Goal: Transaction & Acquisition: Book appointment/travel/reservation

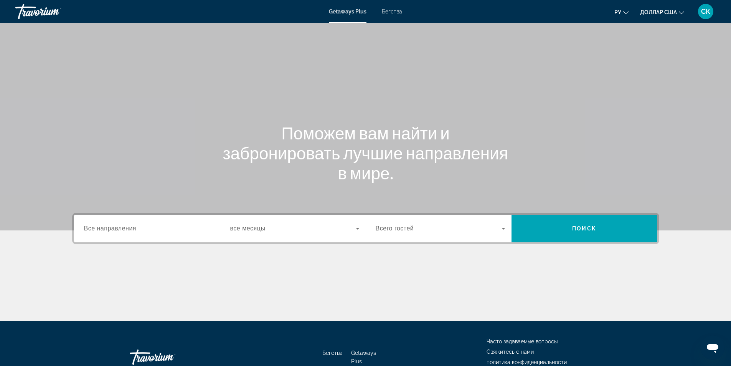
click at [107, 219] on div "Виджет поиска" at bounding box center [149, 229] width 130 height 22
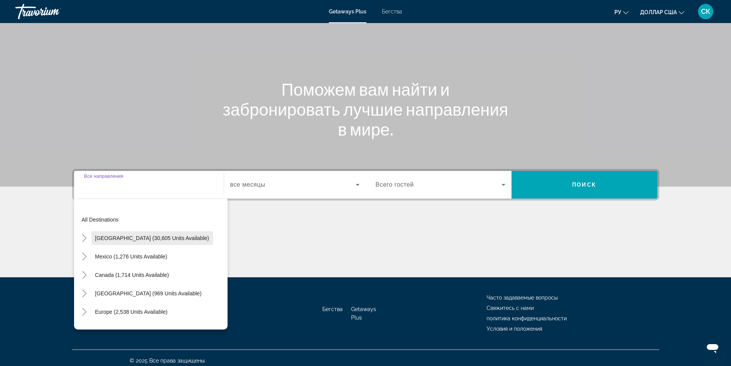
scroll to position [49, 0]
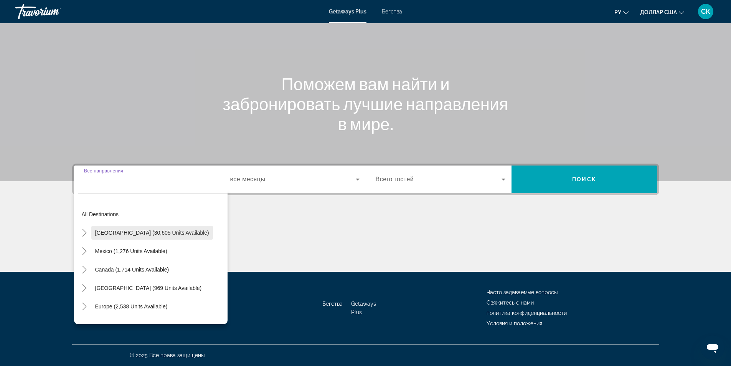
click at [107, 230] on span "United States (30,605 units available)" at bounding box center [152, 233] width 114 height 6
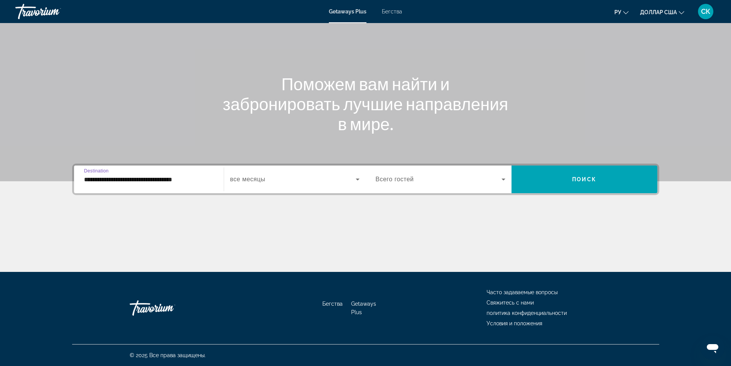
click at [152, 175] on input "**********" at bounding box center [149, 179] width 130 height 9
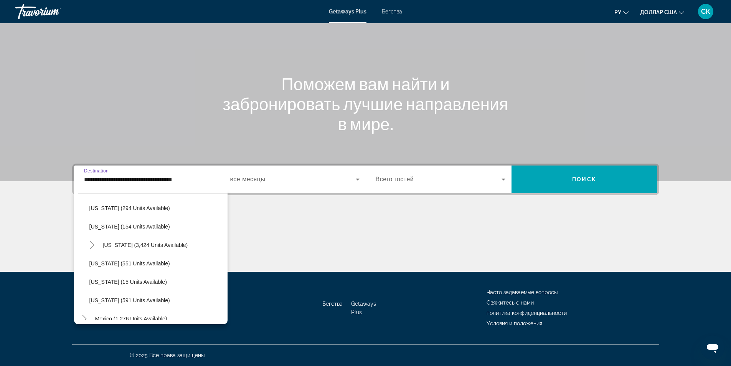
scroll to position [717, 0]
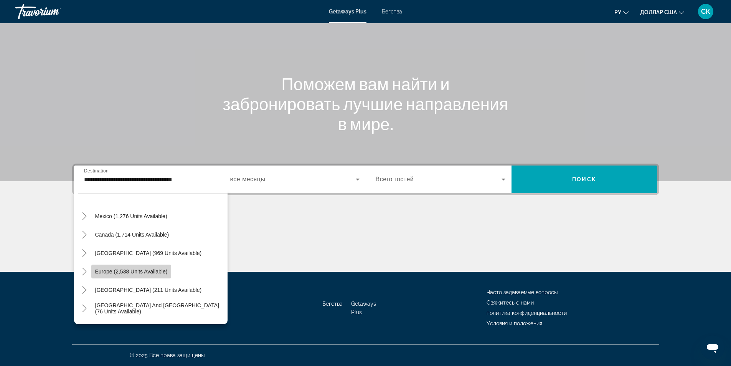
click at [165, 273] on span "Europe (2,538 units available)" at bounding box center [131, 271] width 73 height 6
type input "**********"
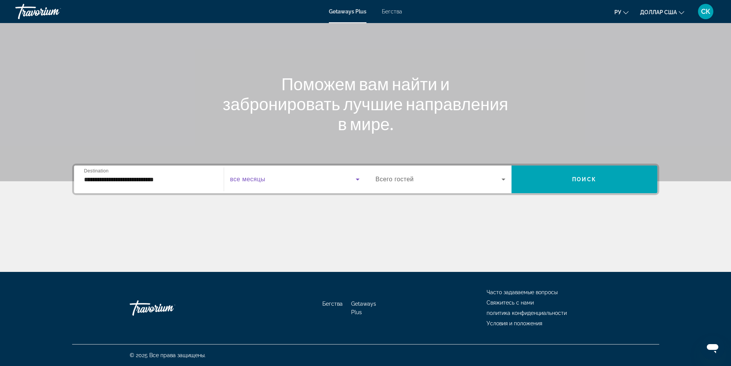
click at [290, 178] on span "Виджет поиска" at bounding box center [293, 179] width 126 height 9
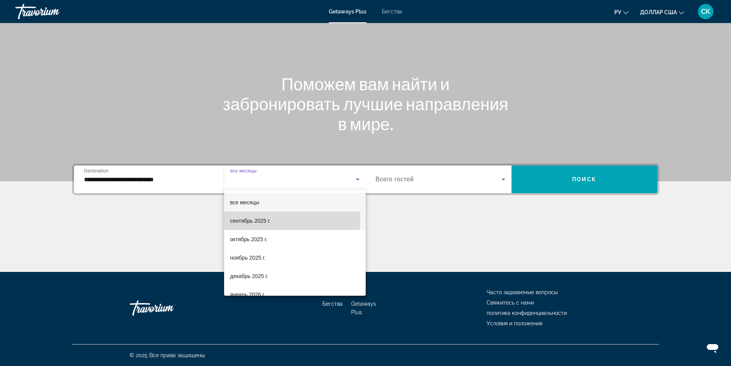
click at [248, 218] on font "сентябрь 2025 г." at bounding box center [250, 221] width 41 height 6
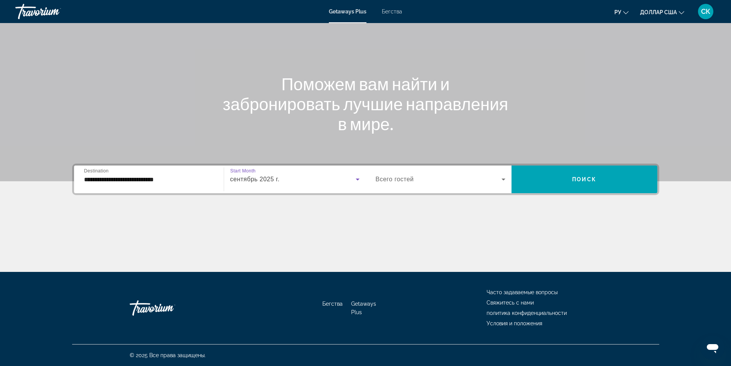
click at [504, 176] on icon "Виджет поиска" at bounding box center [503, 179] width 9 height 9
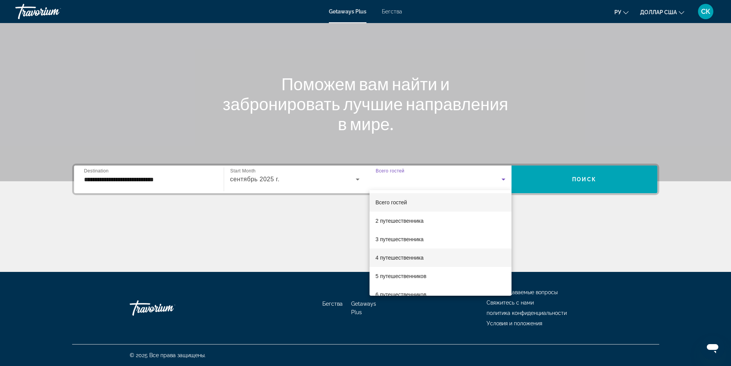
click at [378, 259] on font "4 путешественника" at bounding box center [400, 257] width 48 height 6
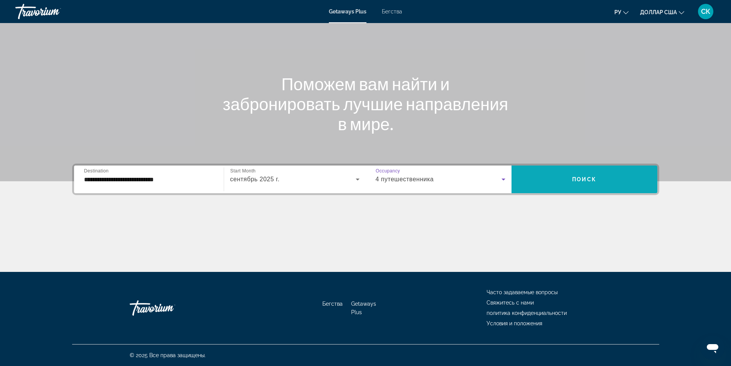
click at [586, 181] on span "Поиск" at bounding box center [584, 179] width 24 height 6
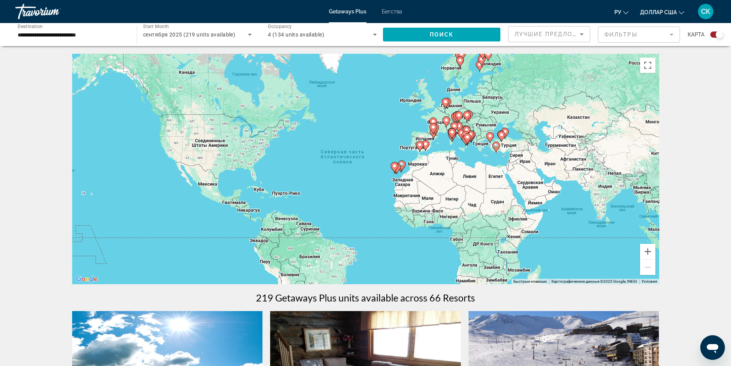
click at [496, 150] on icon "Основное содержание" at bounding box center [495, 147] width 7 height 10
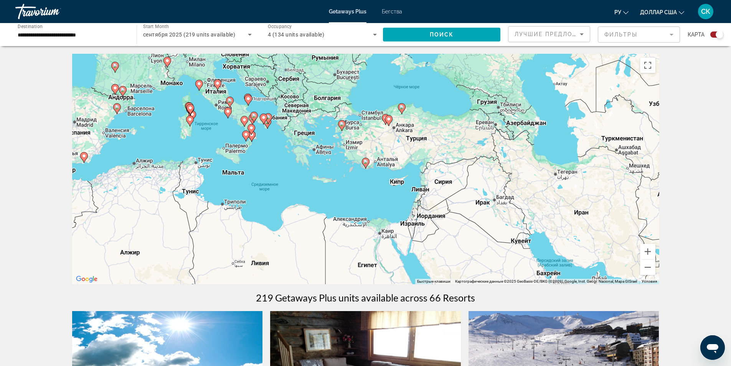
click at [365, 165] on icon "Основное содержание" at bounding box center [365, 163] width 7 height 10
type input "**********"
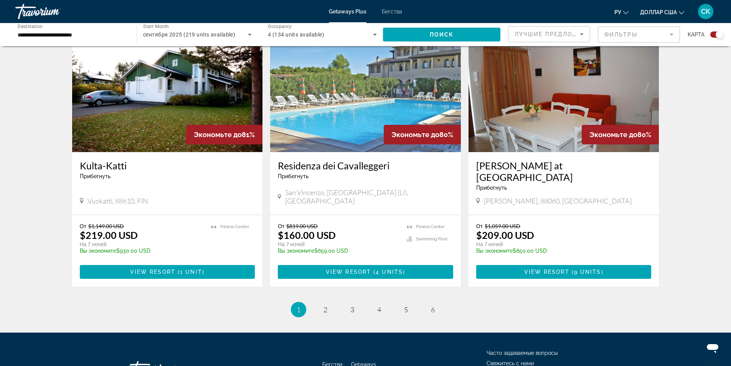
scroll to position [1095, 0]
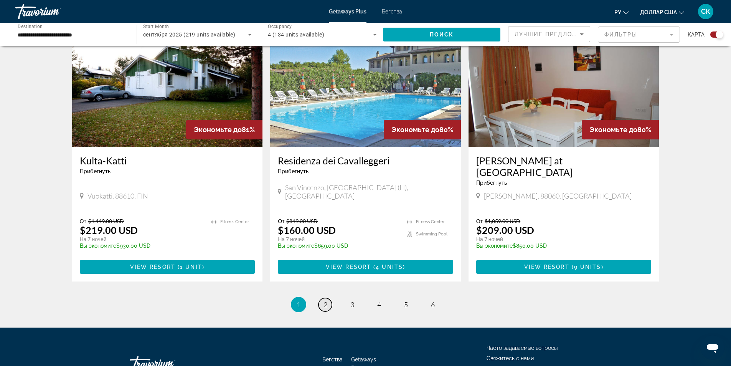
click at [327, 300] on span "2" at bounding box center [326, 304] width 4 height 8
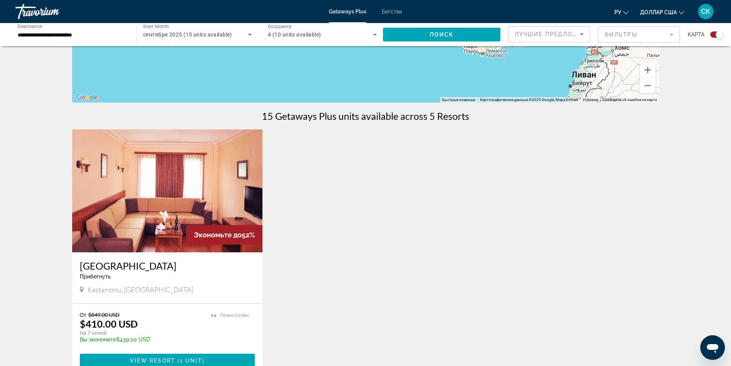
scroll to position [205, 0]
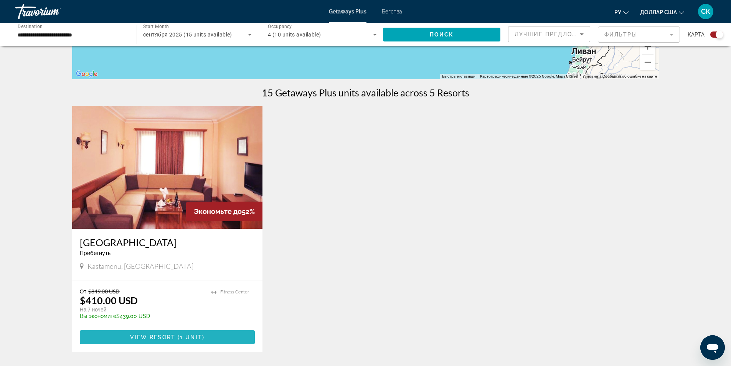
click at [154, 341] on span "Основное содержание" at bounding box center [167, 337] width 175 height 18
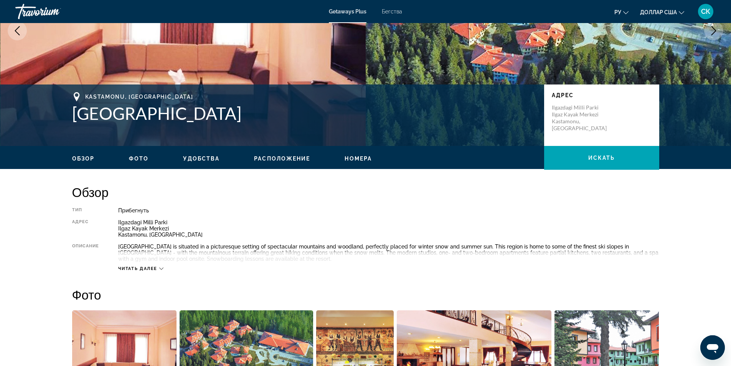
scroll to position [138, 0]
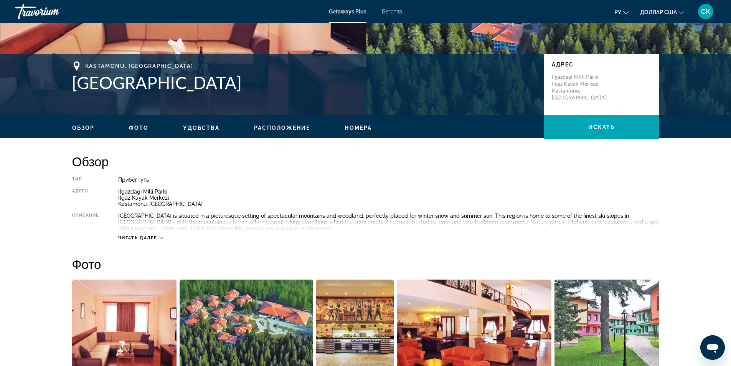
click at [159, 237] on div "Читать далее" at bounding box center [140, 237] width 45 height 5
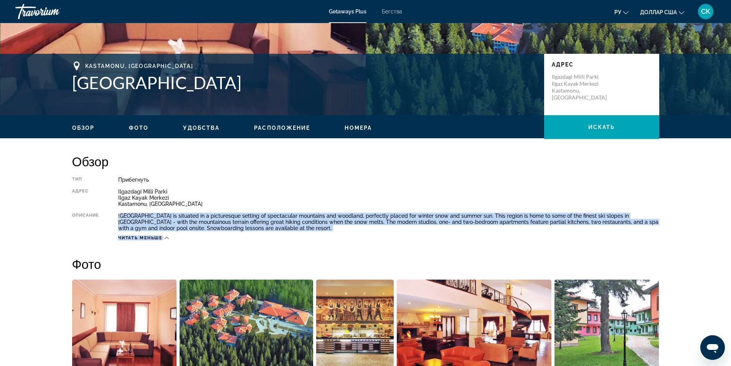
drag, startPoint x: 120, startPoint y: 216, endPoint x: 283, endPoint y: 235, distance: 163.8
click at [283, 235] on div "Тип Прибегнуть Все включено Нет «все включено» Адрес Ilgazdagi Milli Parki Ilga…" at bounding box center [365, 209] width 587 height 64
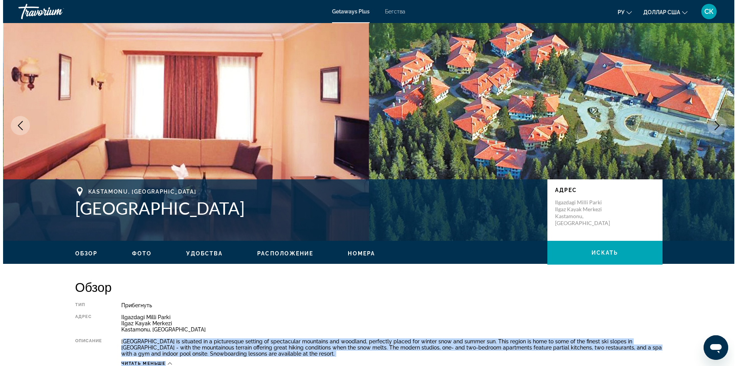
scroll to position [0, 0]
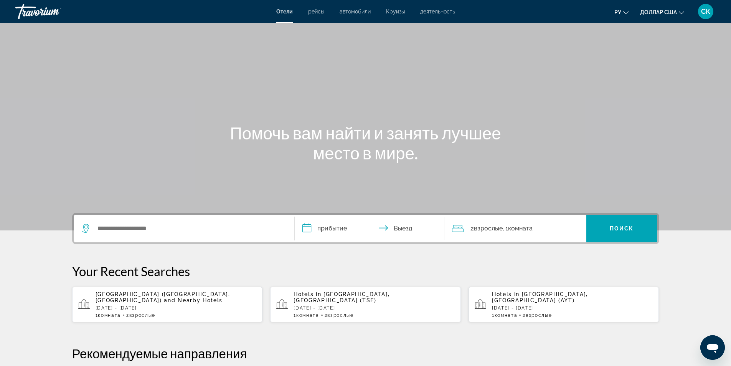
click at [529, 299] on span "Antalya, Turkey (AYT)" at bounding box center [540, 297] width 96 height 12
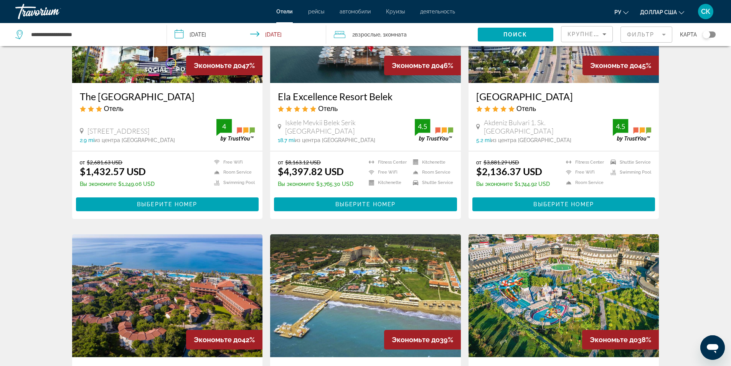
scroll to position [410, 0]
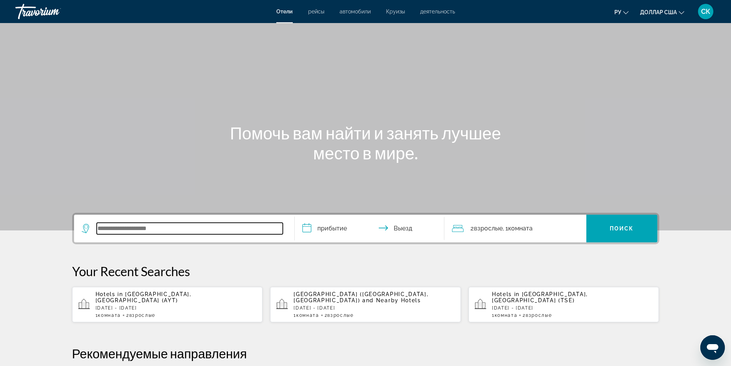
click at [162, 231] on input "Виджет поиска" at bounding box center [190, 229] width 186 height 12
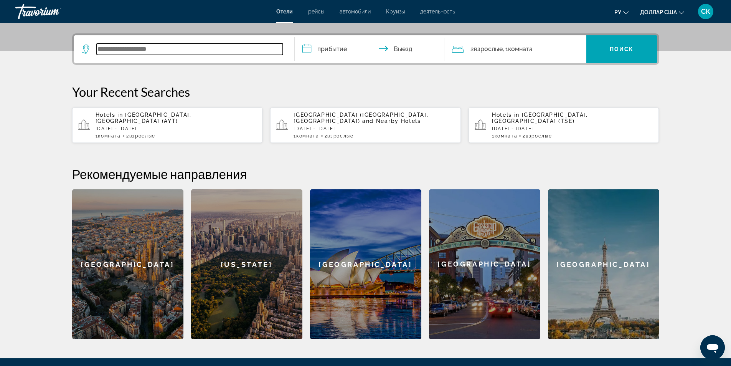
scroll to position [188, 0]
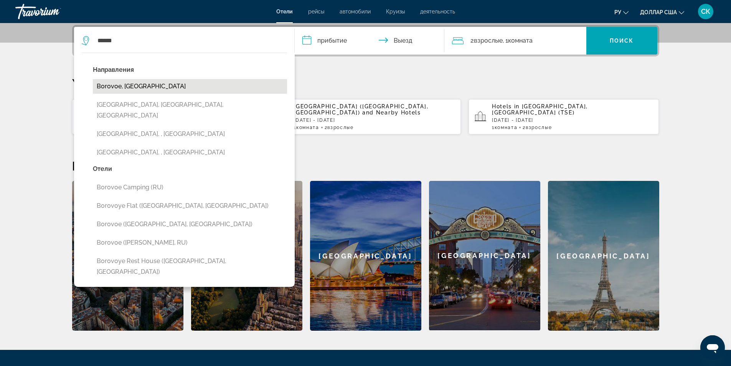
click at [152, 88] on button "Borovoe, [GEOGRAPHIC_DATA]" at bounding box center [190, 86] width 194 height 15
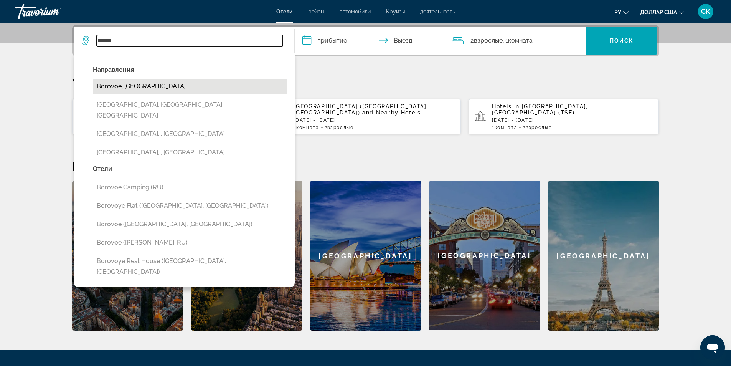
type input "**********"
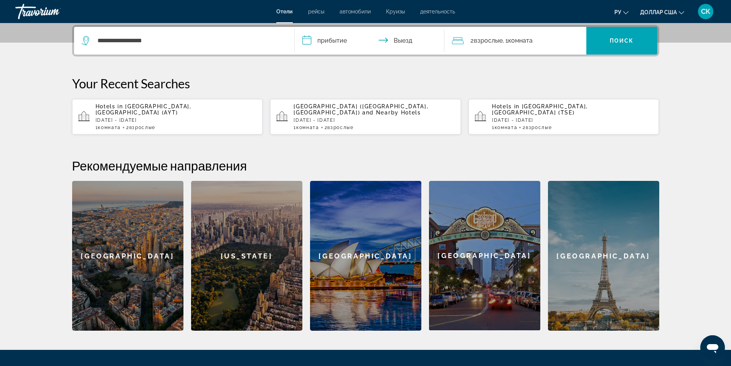
click at [331, 42] on input "**********" at bounding box center [371, 42] width 153 height 30
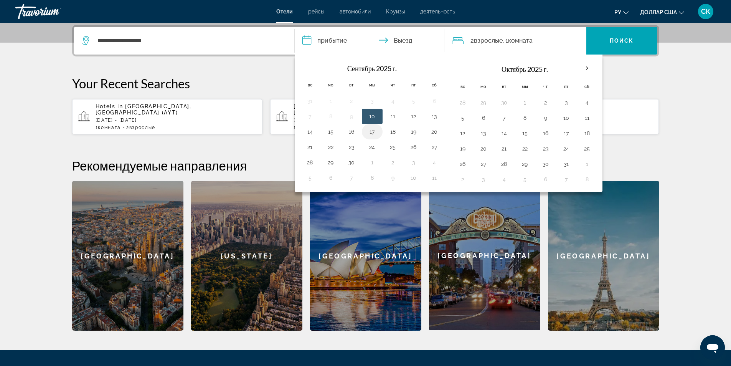
click at [373, 134] on button "17" at bounding box center [372, 131] width 12 height 11
click at [413, 132] on button "19" at bounding box center [414, 131] width 12 height 11
type input "**********"
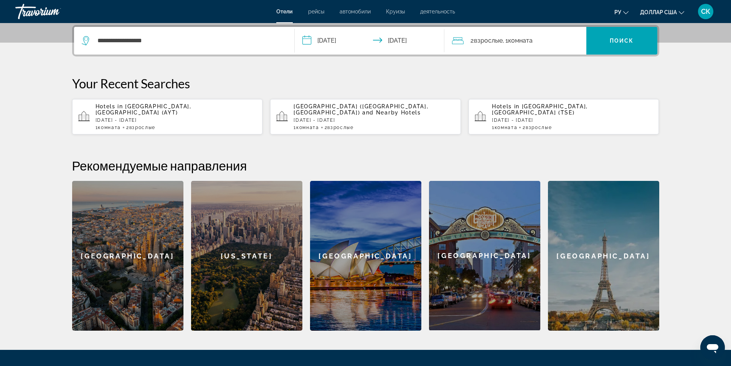
click at [486, 40] on font "Взрослые" at bounding box center [488, 40] width 29 height 7
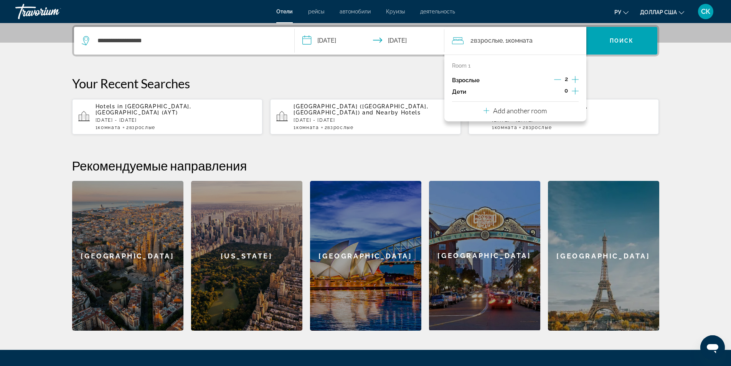
click at [576, 81] on icon "Increment adults" at bounding box center [575, 79] width 7 height 9
click at [619, 35] on span "Виджет поиска" at bounding box center [622, 40] width 71 height 18
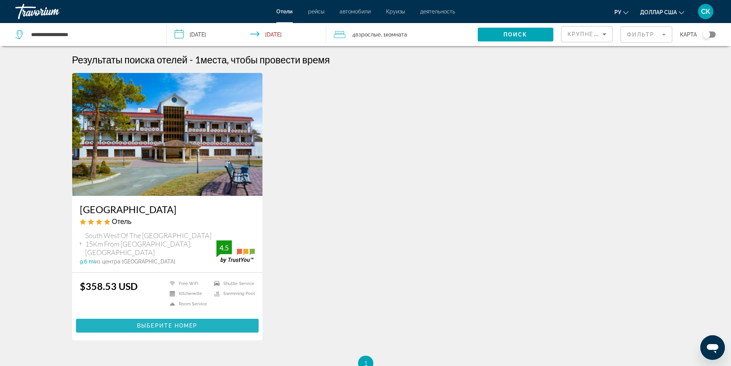
click at [223, 321] on span "Основное содержание" at bounding box center [167, 325] width 183 height 18
